Goal: Task Accomplishment & Management: Use online tool/utility

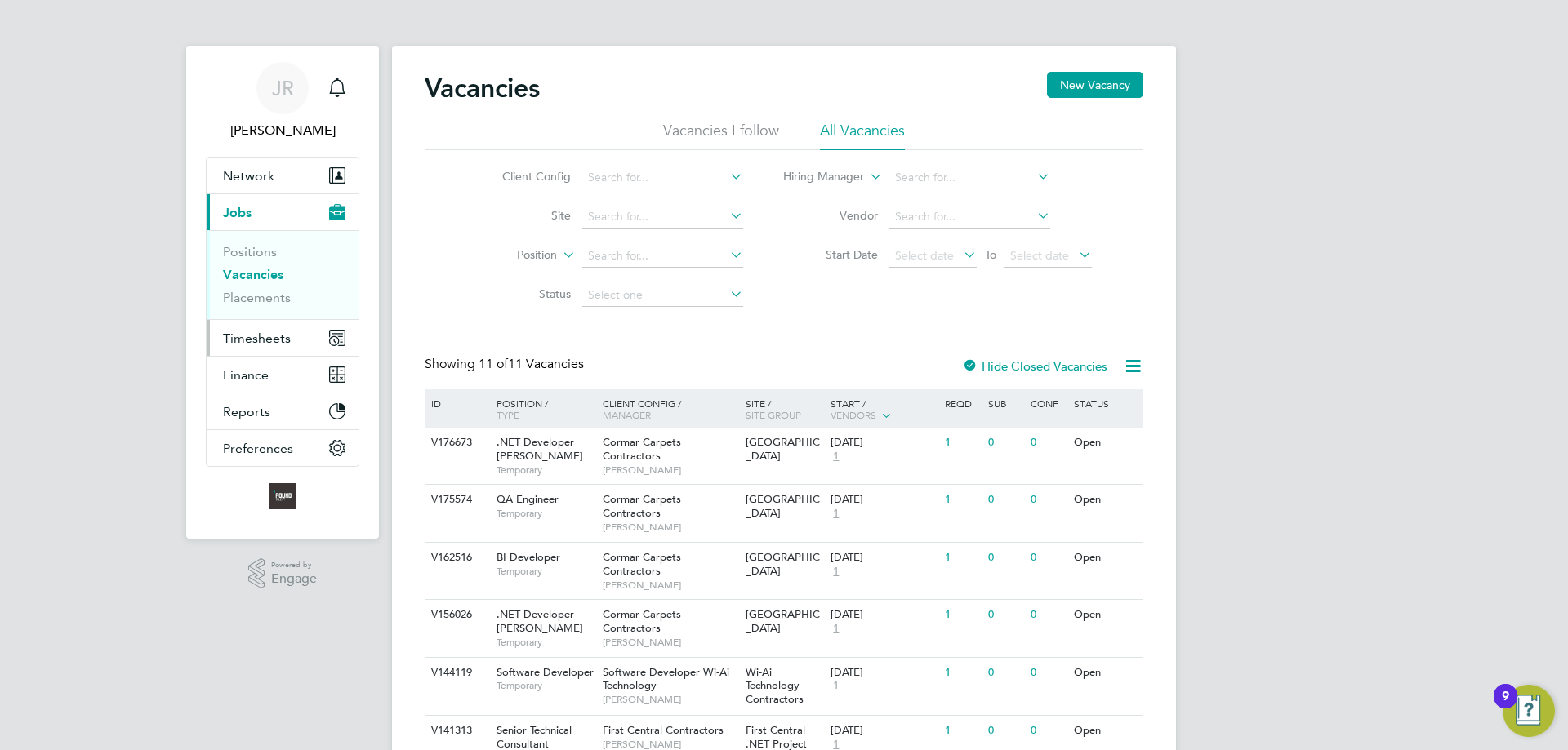
click at [254, 333] on span "Timesheets" at bounding box center [257, 338] width 68 height 16
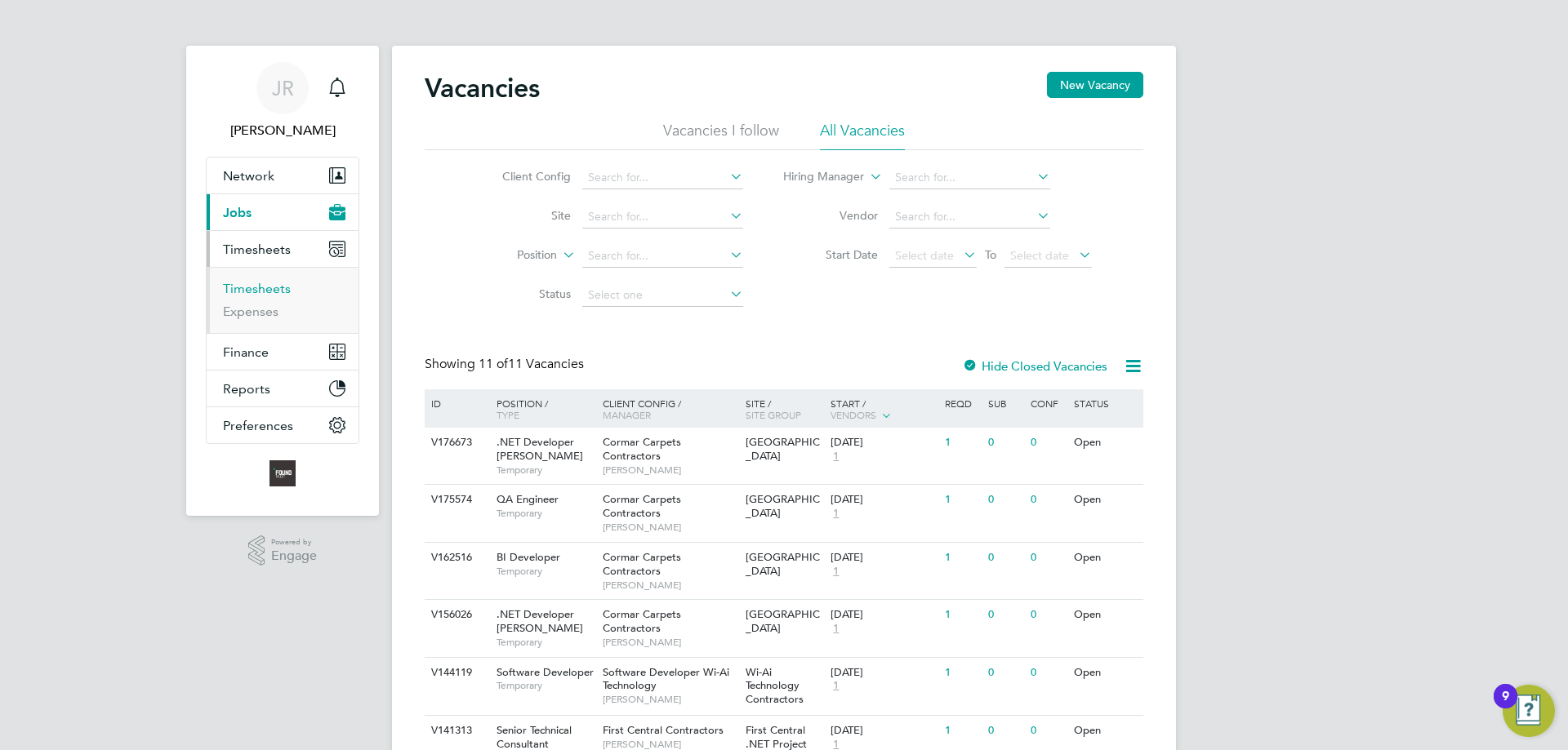
click at [265, 295] on link "Timesheets" at bounding box center [257, 288] width 68 height 16
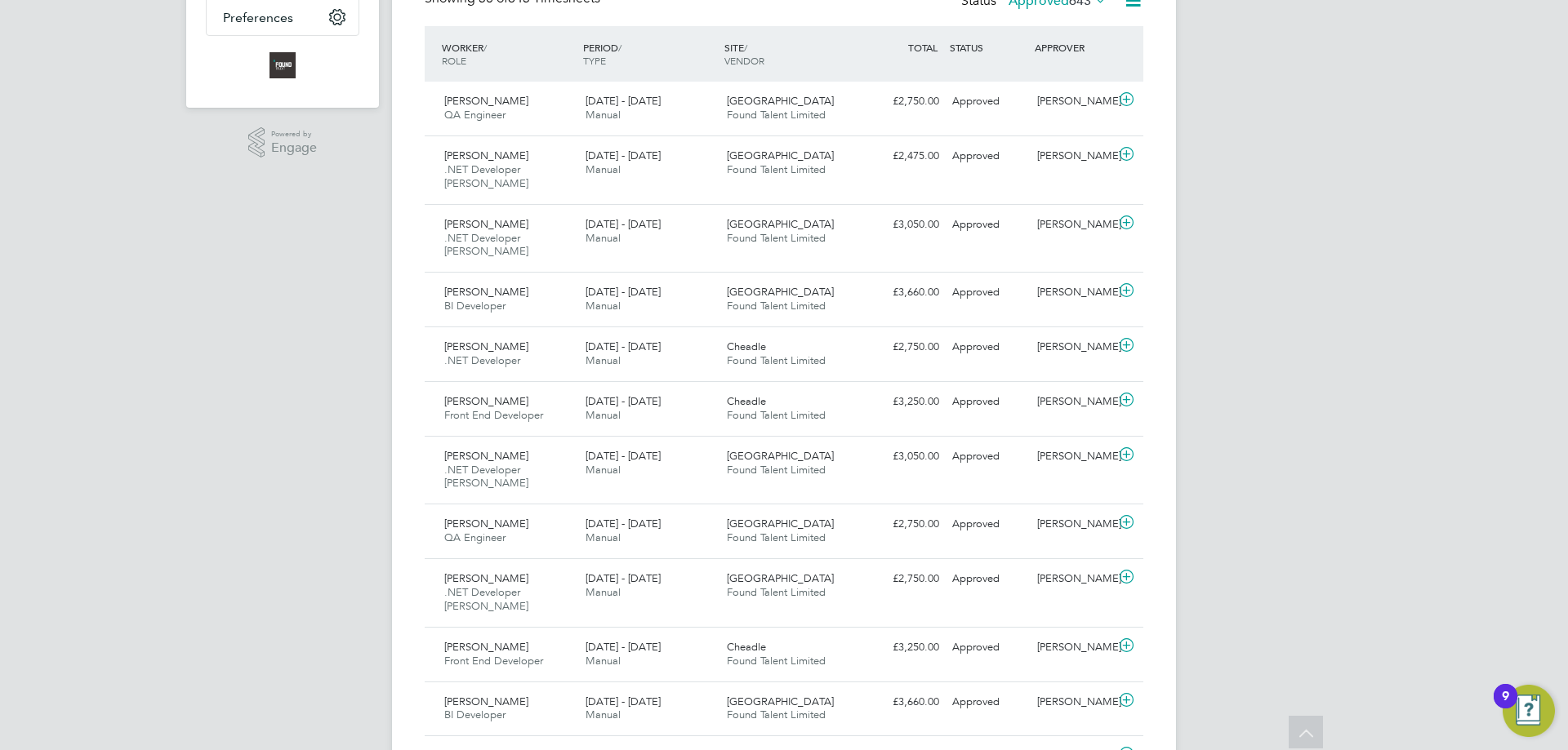
click at [1125, 93] on icon at bounding box center [1127, 99] width 20 height 13
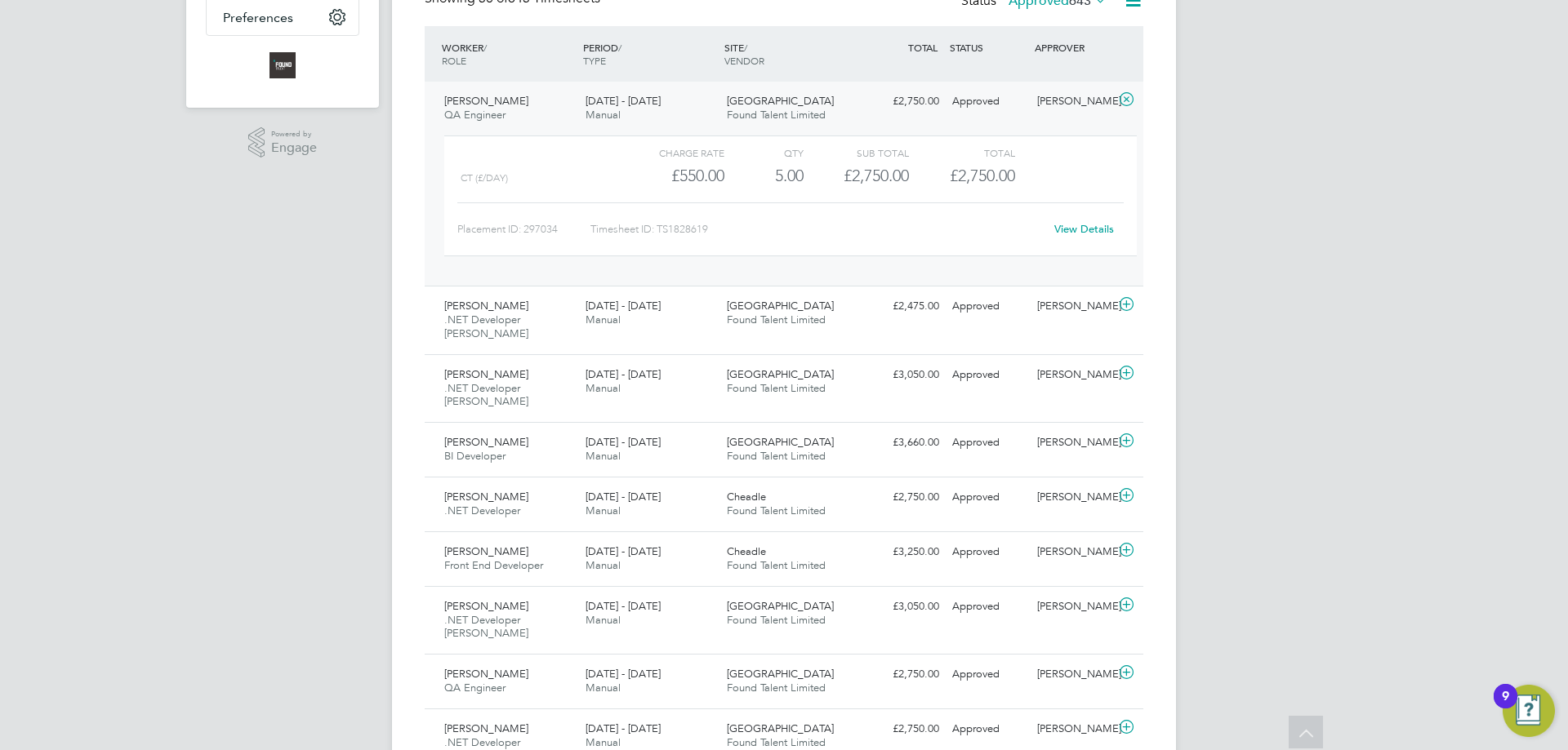
click at [1089, 226] on link "View Details" at bounding box center [1084, 229] width 60 height 14
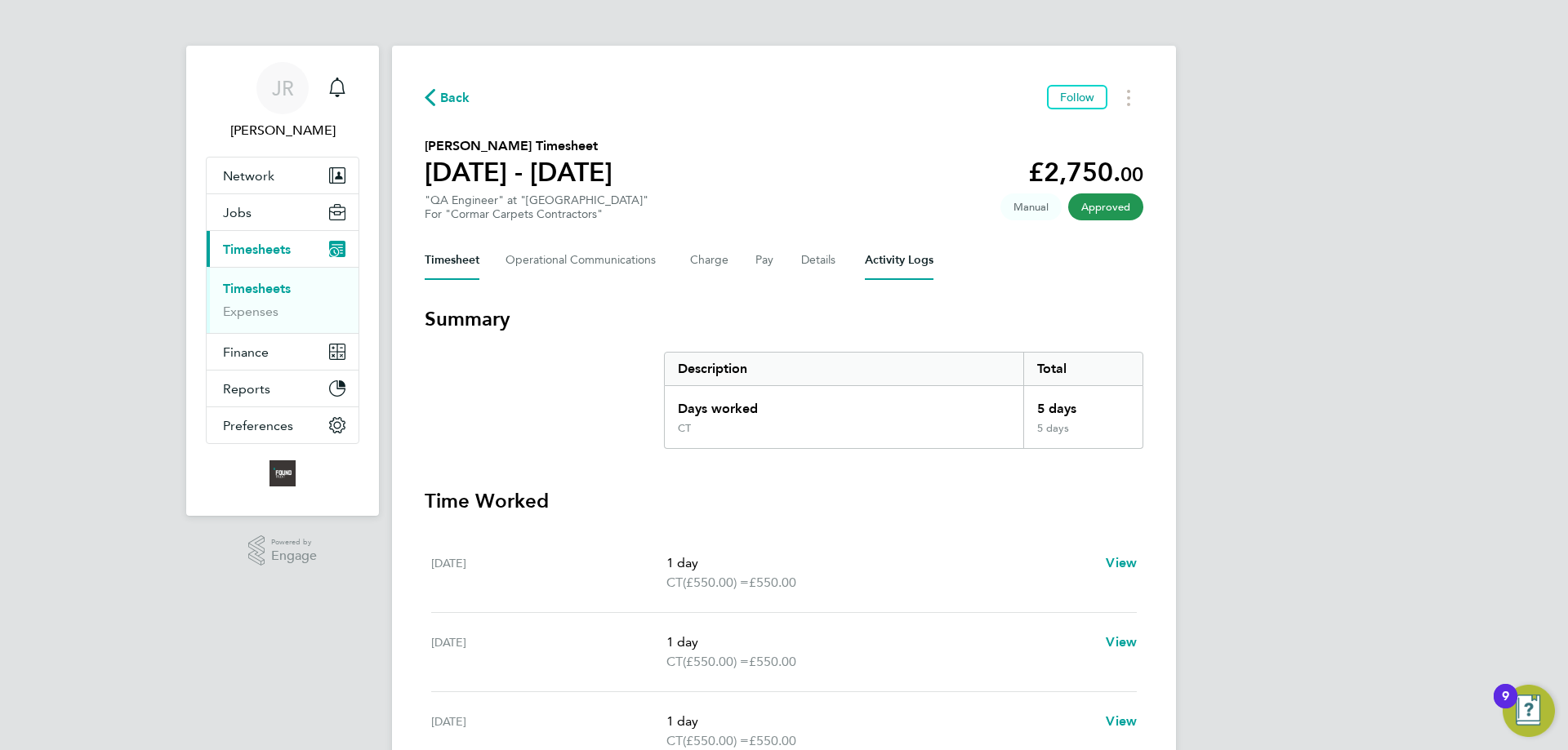
click at [892, 258] on Logs-tab "Activity Logs" at bounding box center [899, 260] width 69 height 39
